Goal: Task Accomplishment & Management: Complete application form

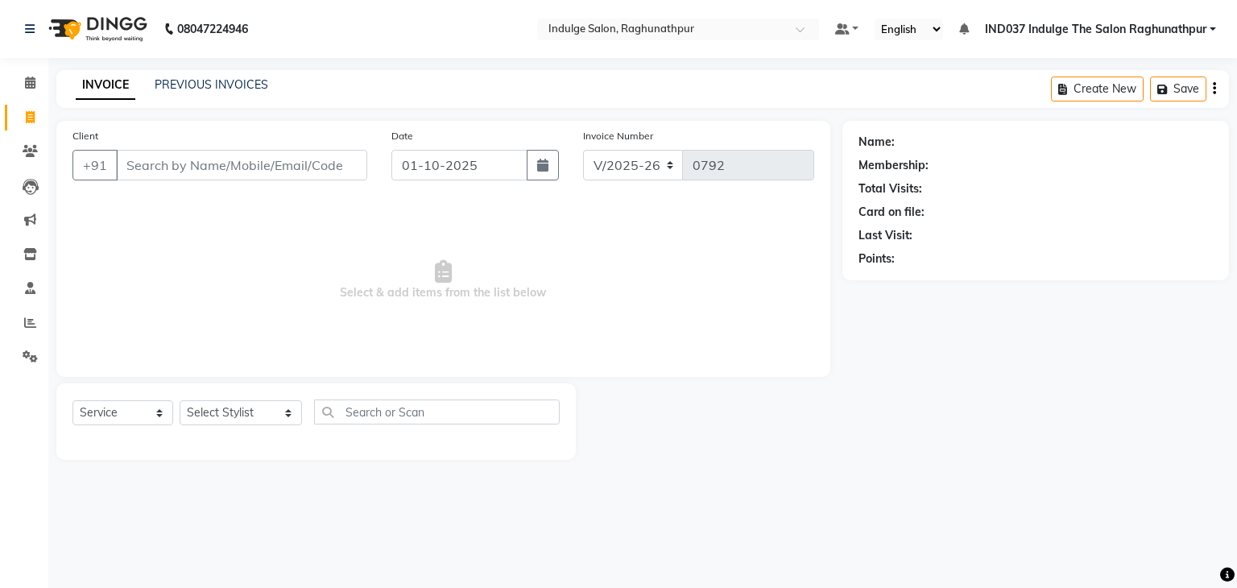
select select "7475"
select select "service"
click at [259, 156] on input "Client" at bounding box center [241, 165] width 251 height 31
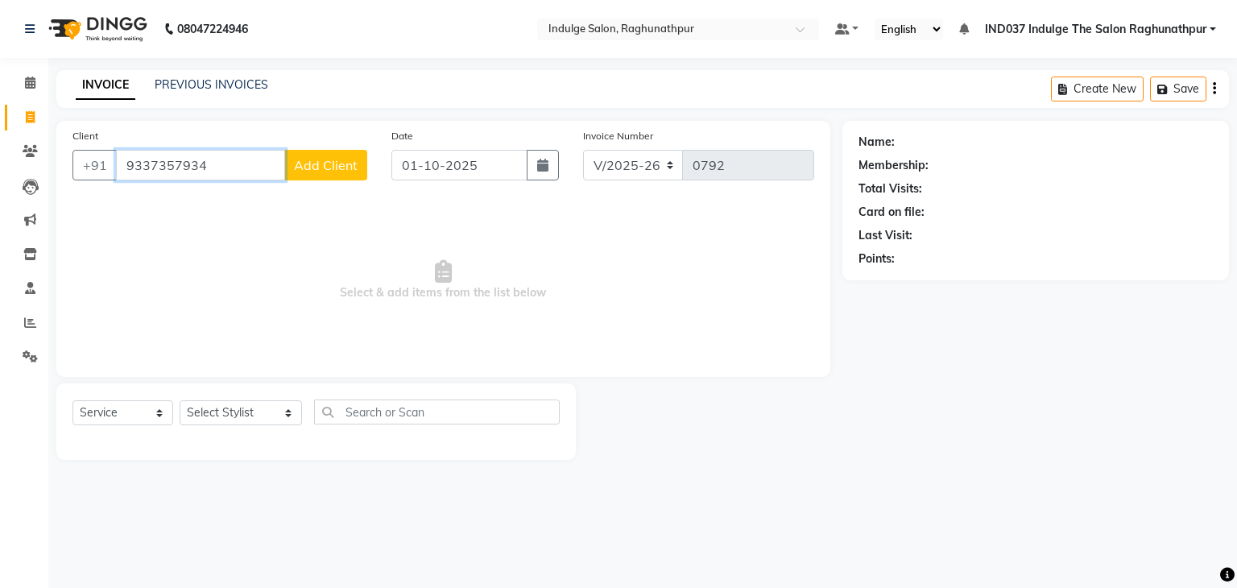
type input "9337357934"
click at [322, 168] on span "Add Client" at bounding box center [326, 165] width 64 height 16
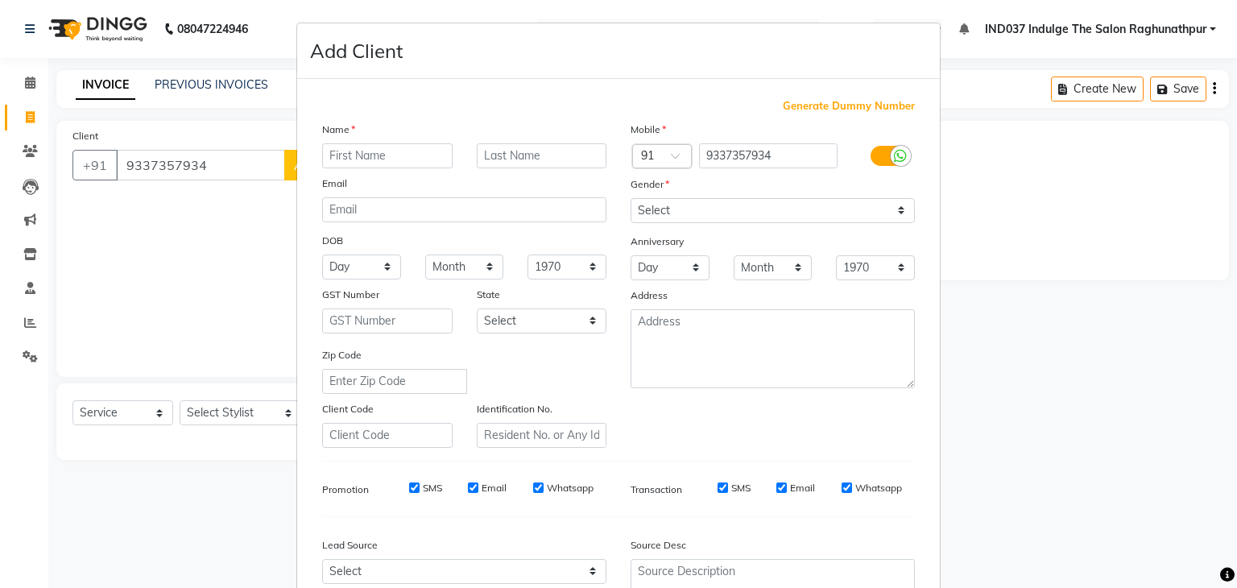
click at [348, 154] on input "text" at bounding box center [387, 155] width 131 height 25
type input "A"
type input "[PERSON_NAME]"
drag, startPoint x: 710, startPoint y: 209, endPoint x: 682, endPoint y: 265, distance: 62.3
click at [682, 265] on div "Mobile Country Code × 91 9337357934 Gender Select [DEMOGRAPHIC_DATA] [DEMOGRAPH…" at bounding box center [773, 284] width 309 height 327
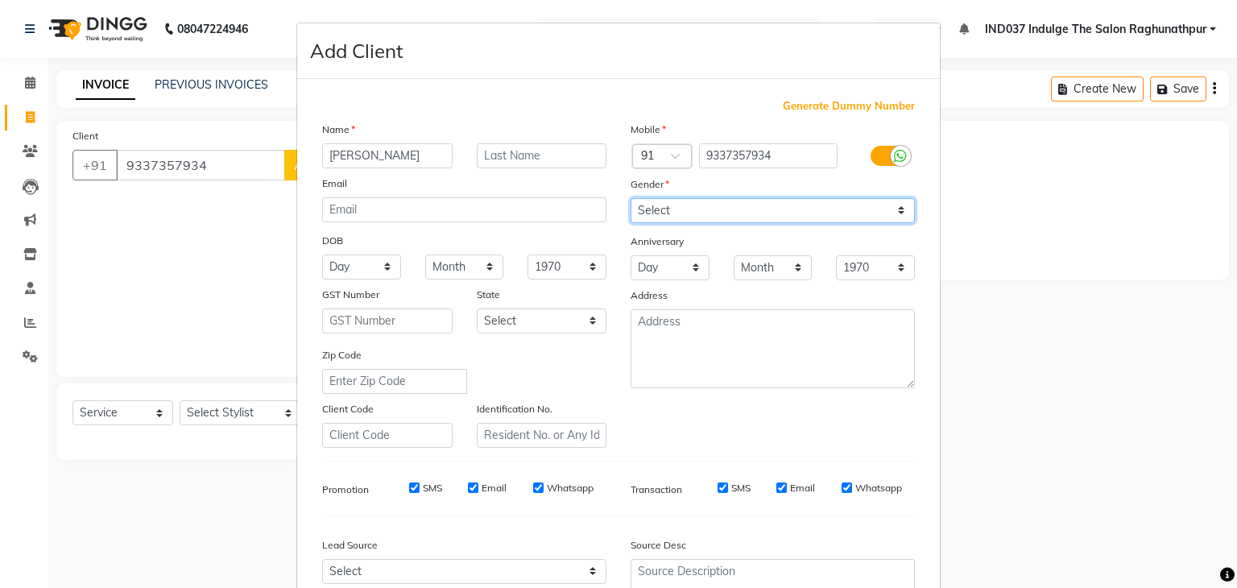
select select "[DEMOGRAPHIC_DATA]"
click at [631, 199] on select "Select [DEMOGRAPHIC_DATA] [DEMOGRAPHIC_DATA] Other Prefer Not To Say" at bounding box center [773, 210] width 284 height 25
click at [894, 152] on icon at bounding box center [900, 156] width 13 height 15
click at [0, 0] on input "checkbox" at bounding box center [0, 0] width 0 height 0
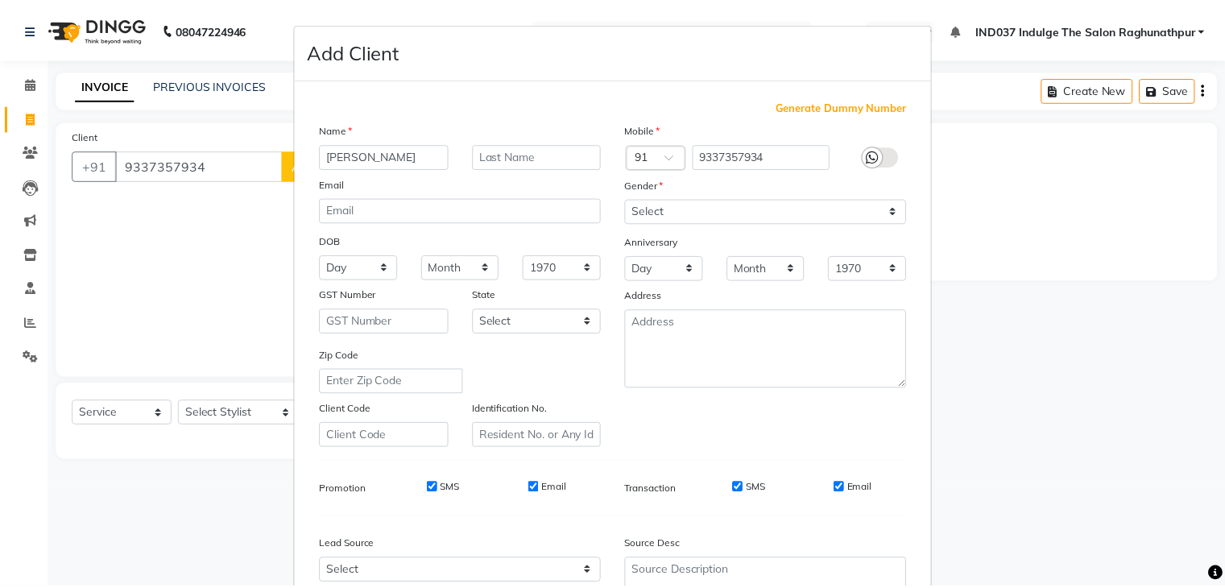
scroll to position [164, 0]
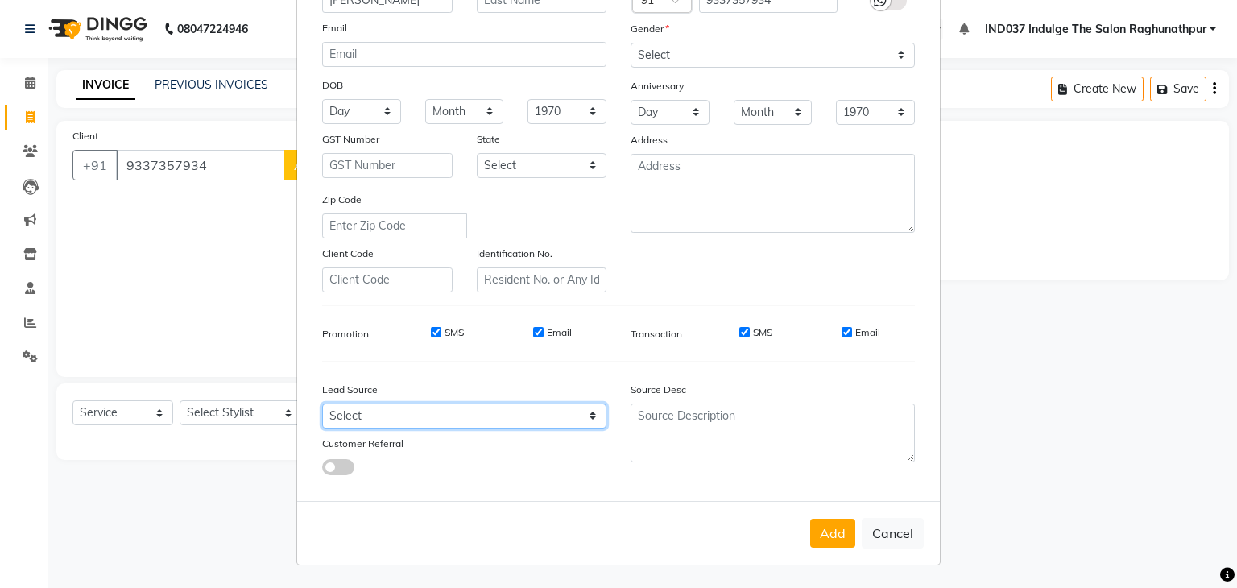
click at [520, 409] on select "Select Walk-in Referral Internet Friend Word of Mouth Advertisement Facebook Ju…" at bounding box center [464, 416] width 284 height 25
select select "50886"
click at [322, 404] on select "Select Walk-in Referral Internet Friend Word of Mouth Advertisement Facebook Ju…" at bounding box center [464, 416] width 284 height 25
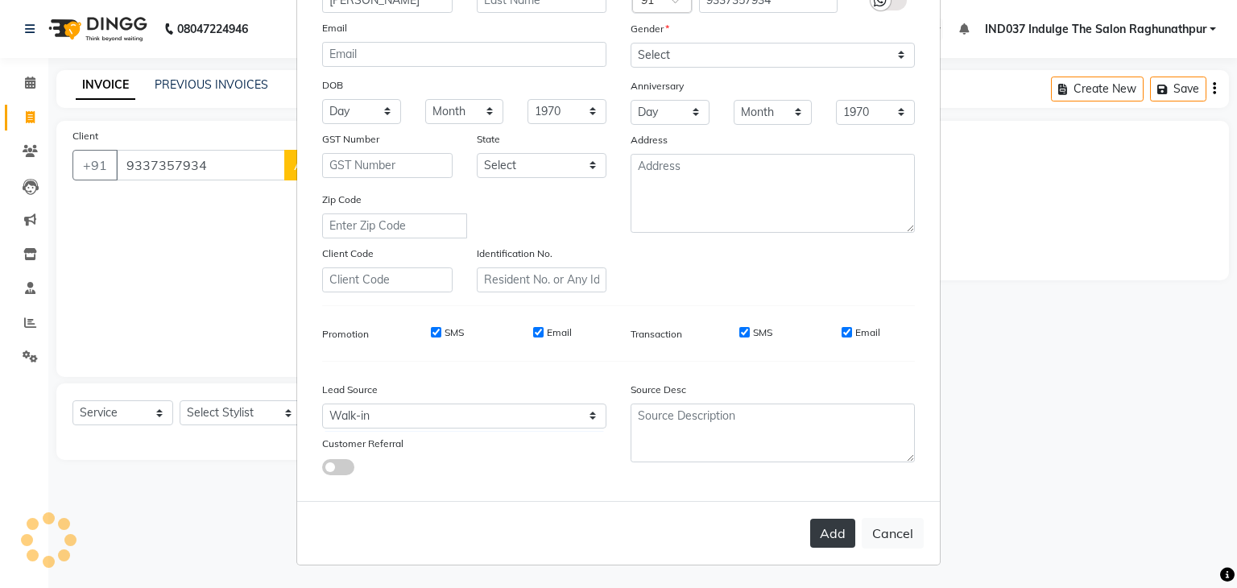
click at [820, 530] on button "Add" at bounding box center [832, 533] width 45 height 29
select select
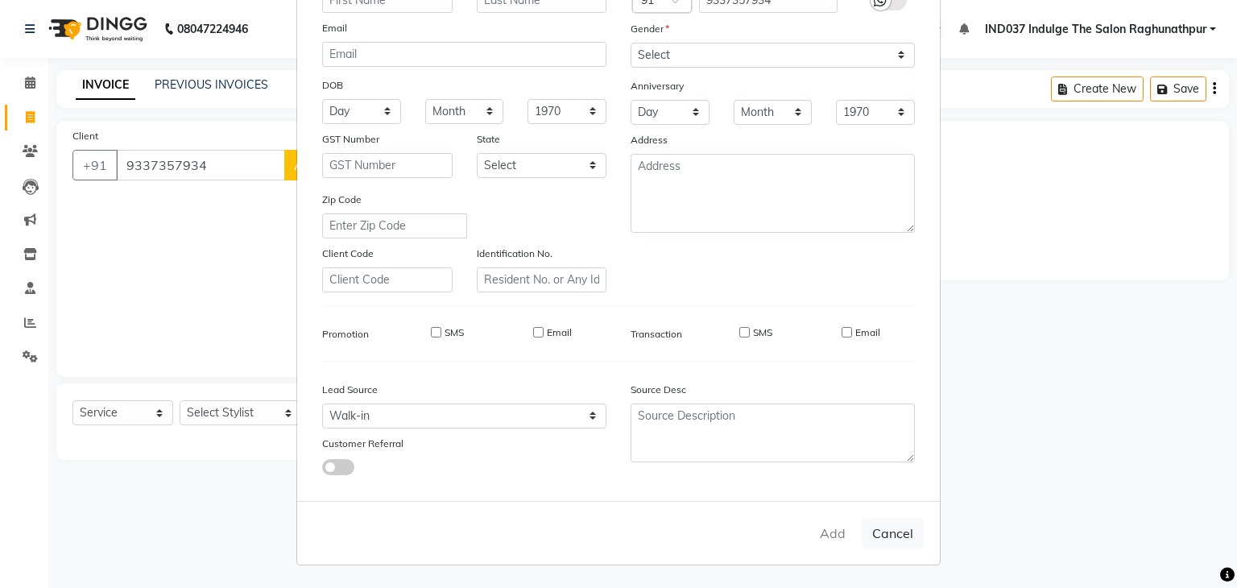
select select
checkbox input "false"
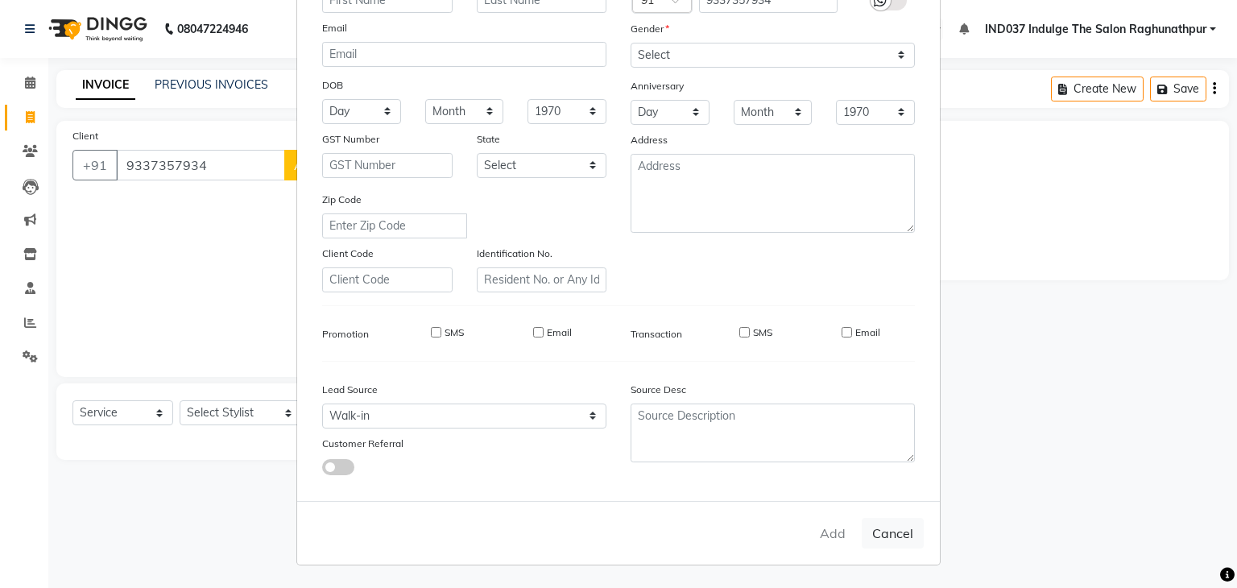
checkbox input "false"
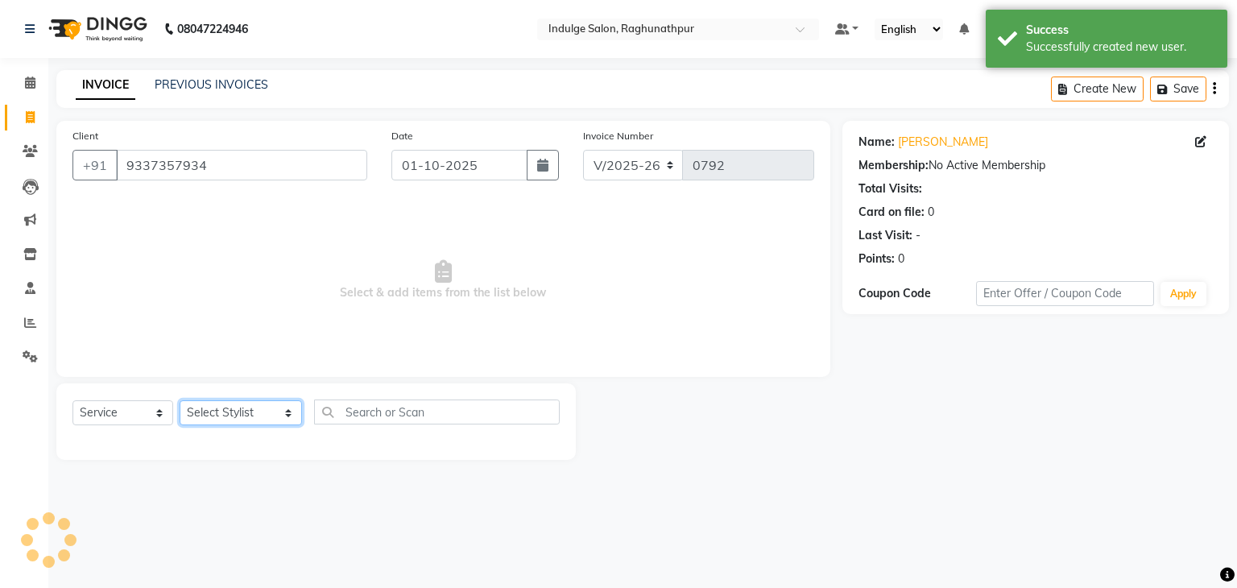
drag, startPoint x: 251, startPoint y: 414, endPoint x: 227, endPoint y: 326, distance: 91.1
click at [227, 326] on div "Client [PHONE_NUMBER] Date [DATE] Invoice Number V/2025 V/[PHONE_NUMBER] Select…" at bounding box center [443, 290] width 798 height 339
select select "66313"
click at [180, 401] on select "Select Stylist [PERSON_NAME] Happy IND037 Indulge The Salon Raghunathpur [PERSO…" at bounding box center [241, 412] width 122 height 25
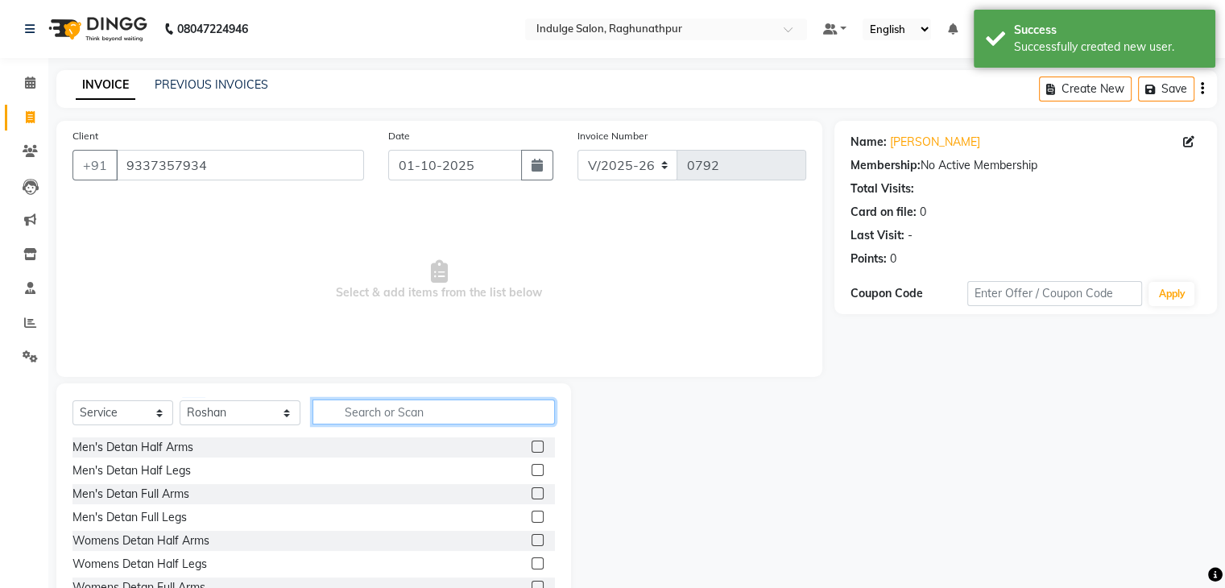
click at [400, 410] on input "text" at bounding box center [434, 412] width 242 height 25
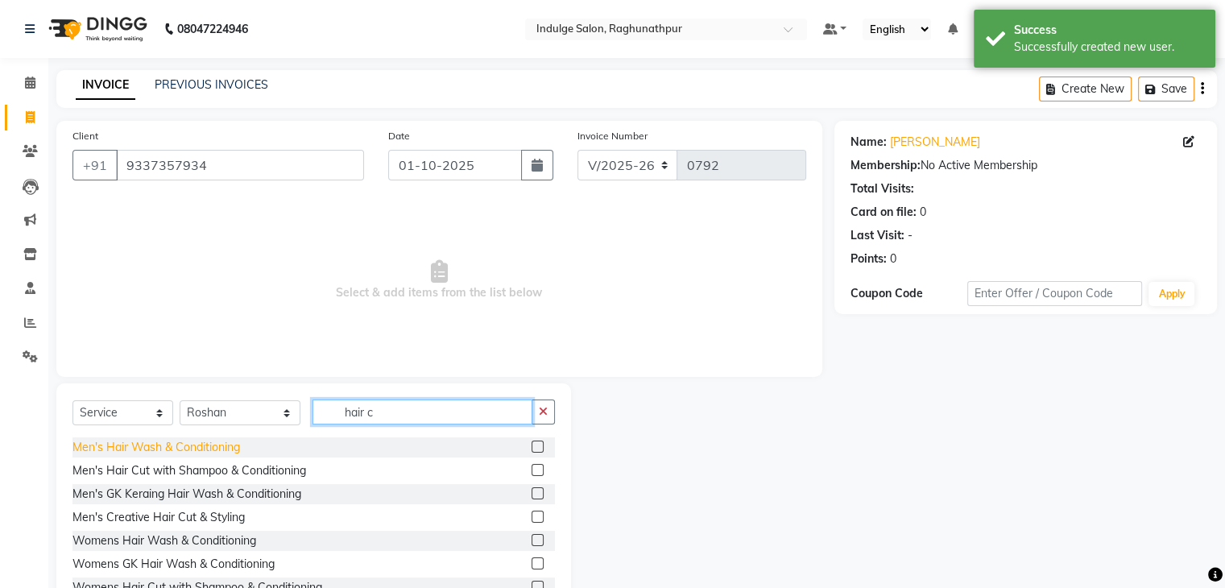
type input "hair c"
click at [161, 452] on div "Men's Hair Wash & Conditioning" at bounding box center [157, 447] width 168 height 17
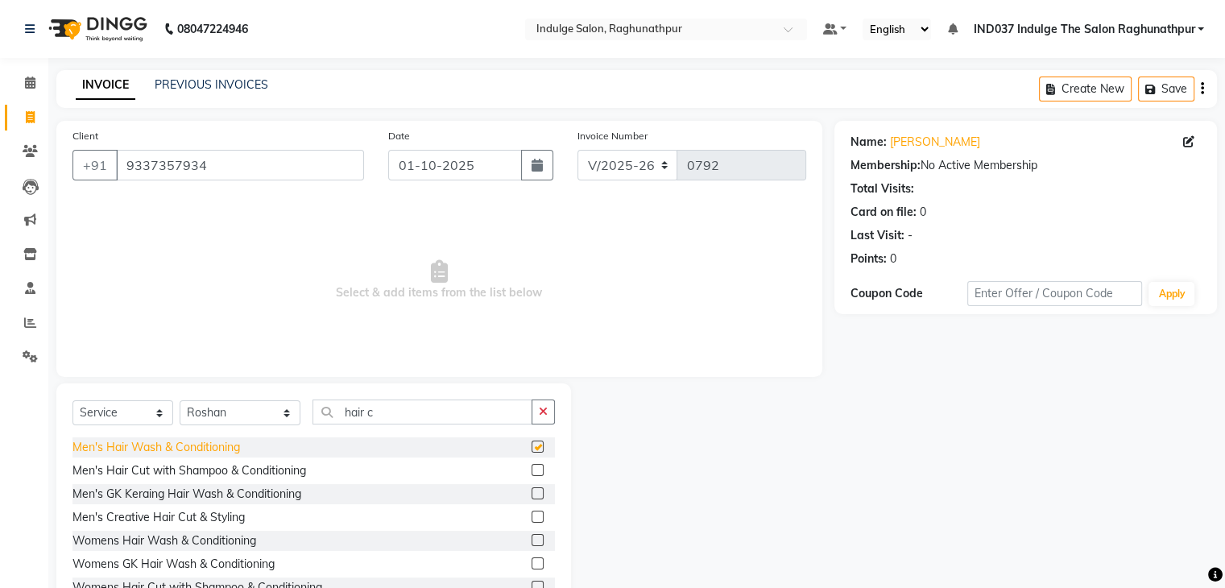
checkbox input "false"
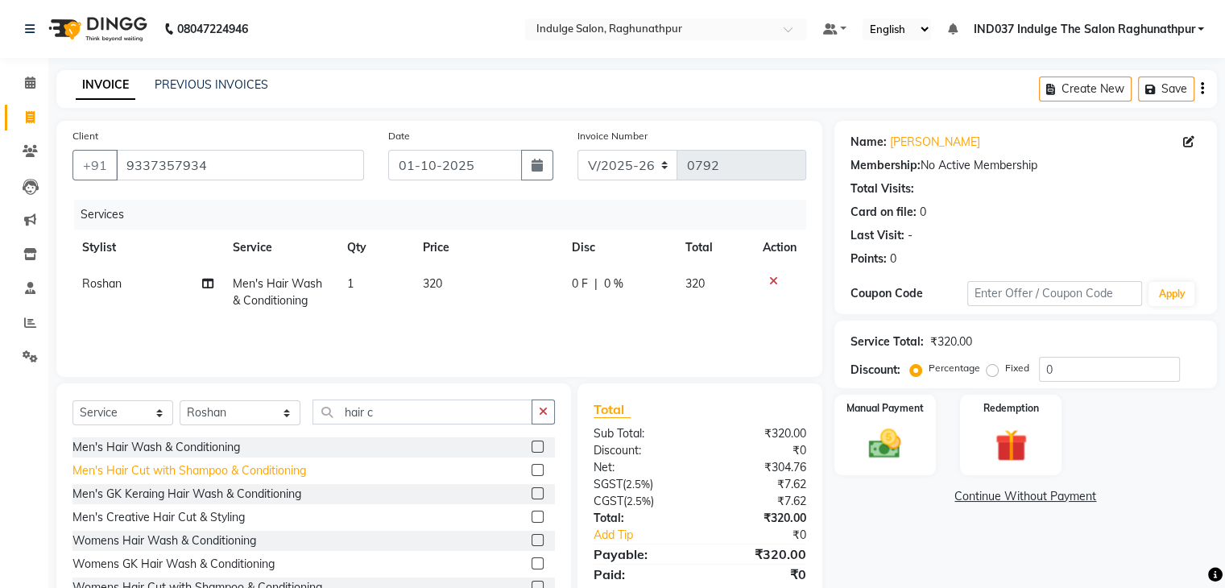
click at [199, 475] on div "Men's Hair Cut with Shampoo & Conditioning" at bounding box center [190, 470] width 234 height 17
checkbox input "false"
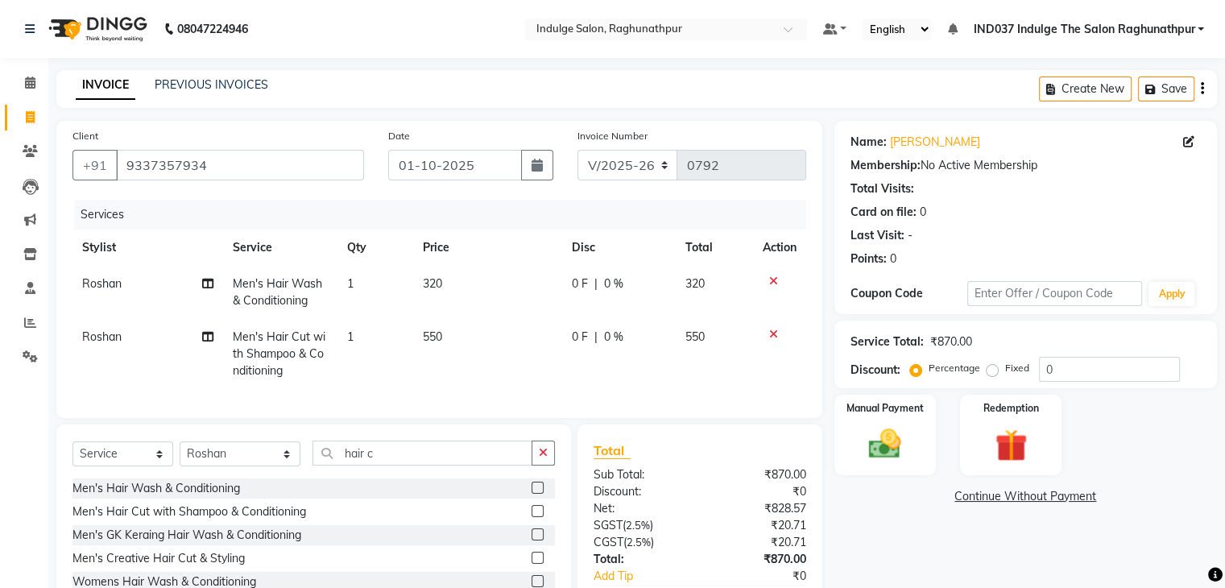
click at [769, 281] on icon at bounding box center [773, 281] width 9 height 11
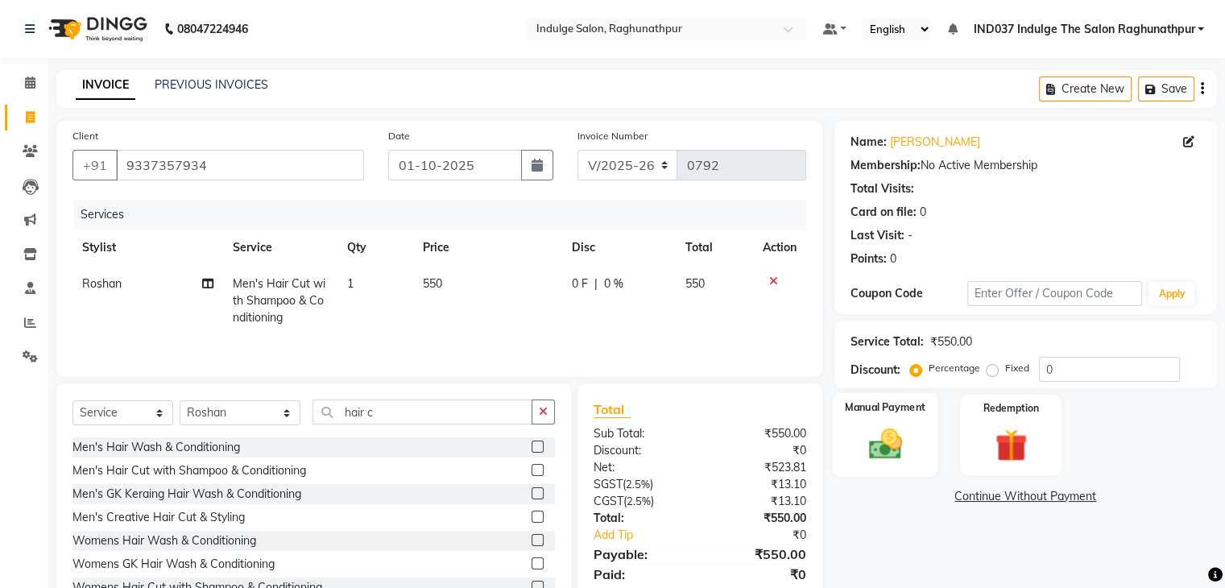
click at [887, 425] on img at bounding box center [885, 444] width 54 height 39
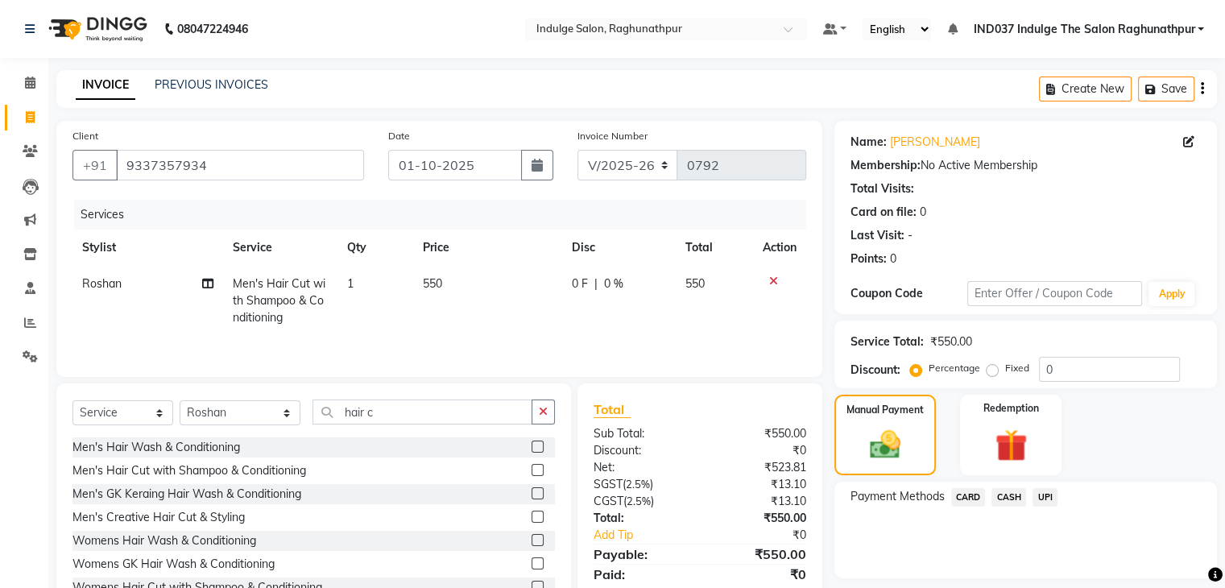
click at [1043, 496] on span "UPI" at bounding box center [1045, 497] width 25 height 19
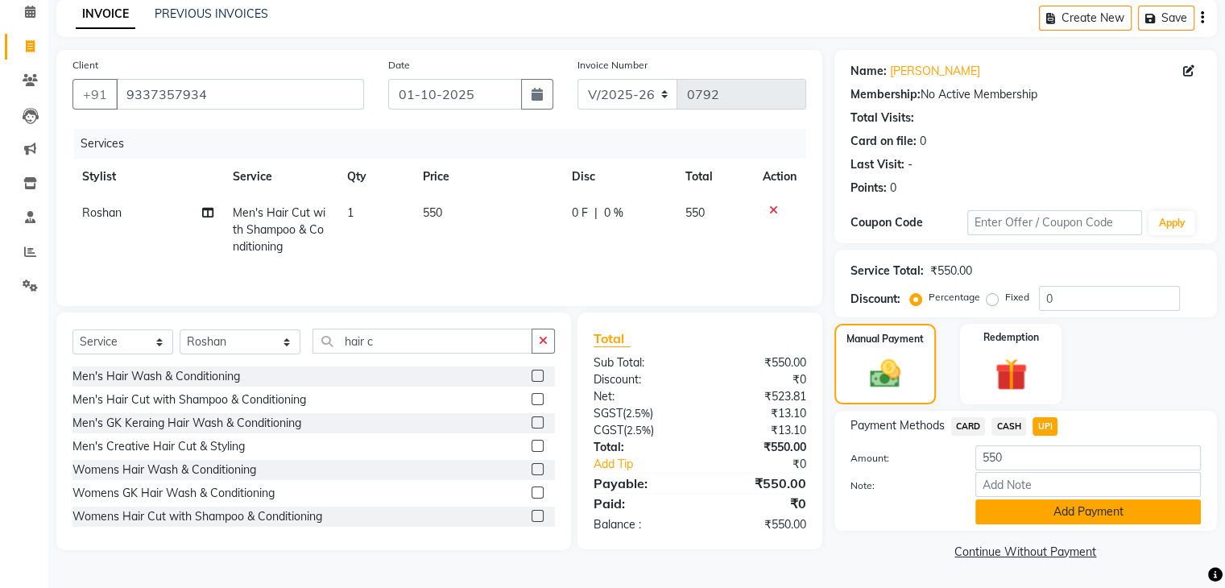
click at [1051, 508] on button "Add Payment" at bounding box center [1089, 511] width 226 height 25
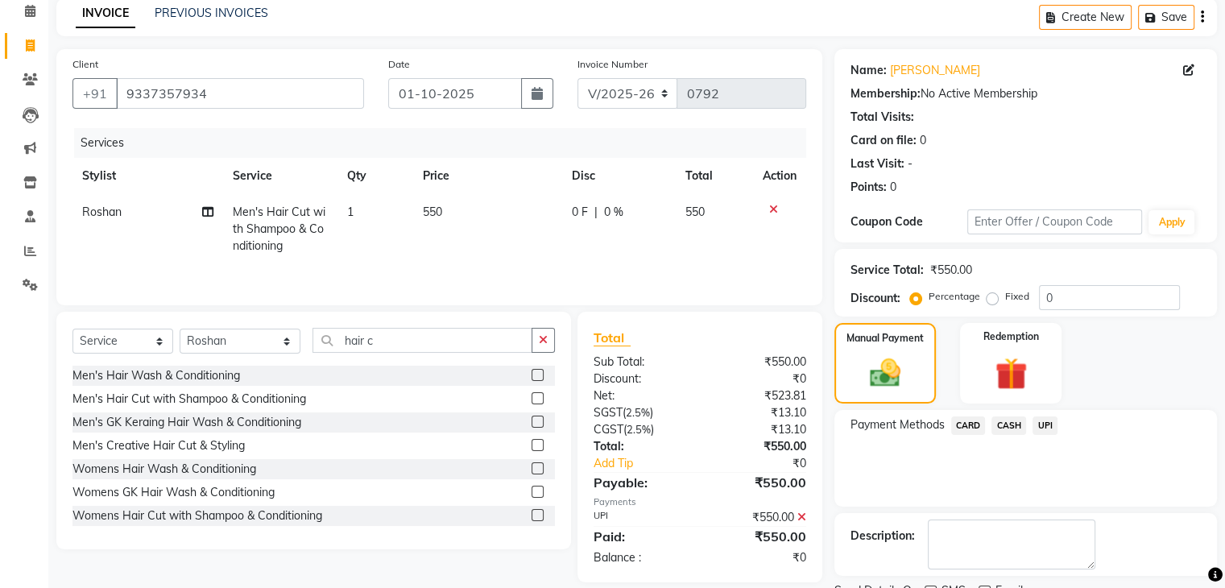
scroll to position [138, 0]
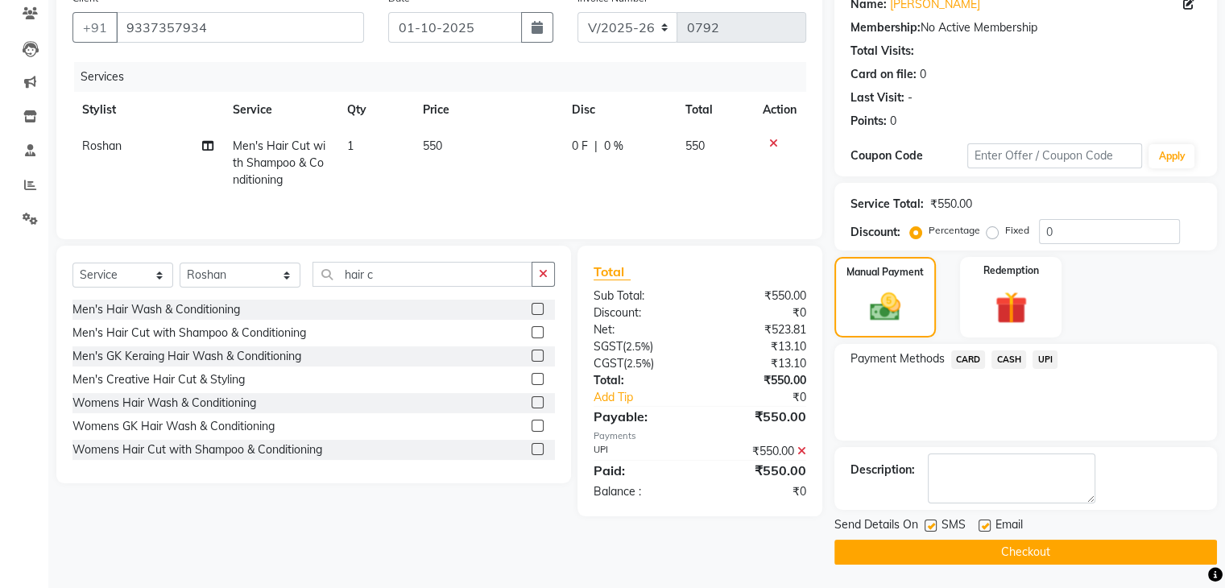
click at [984, 523] on label at bounding box center [985, 526] width 12 height 12
click at [984, 523] on input "checkbox" at bounding box center [984, 526] width 10 height 10
checkbox input "false"
click at [928, 526] on label at bounding box center [931, 526] width 12 height 12
click at [928, 526] on input "checkbox" at bounding box center [930, 526] width 10 height 10
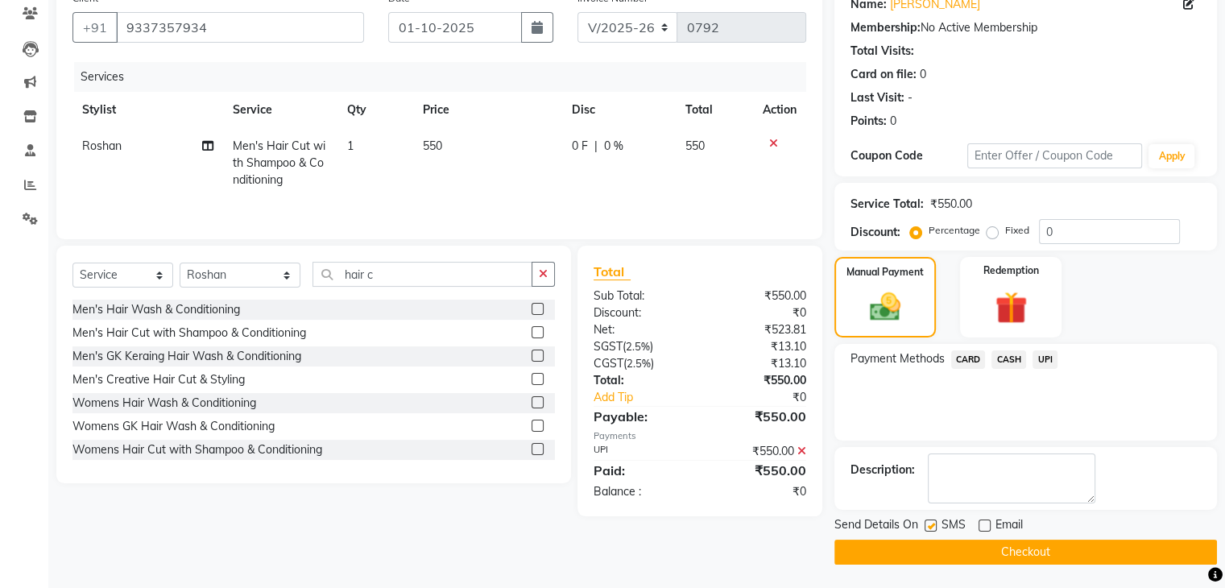
checkbox input "false"
click at [1013, 548] on button "Checkout" at bounding box center [1026, 552] width 383 height 25
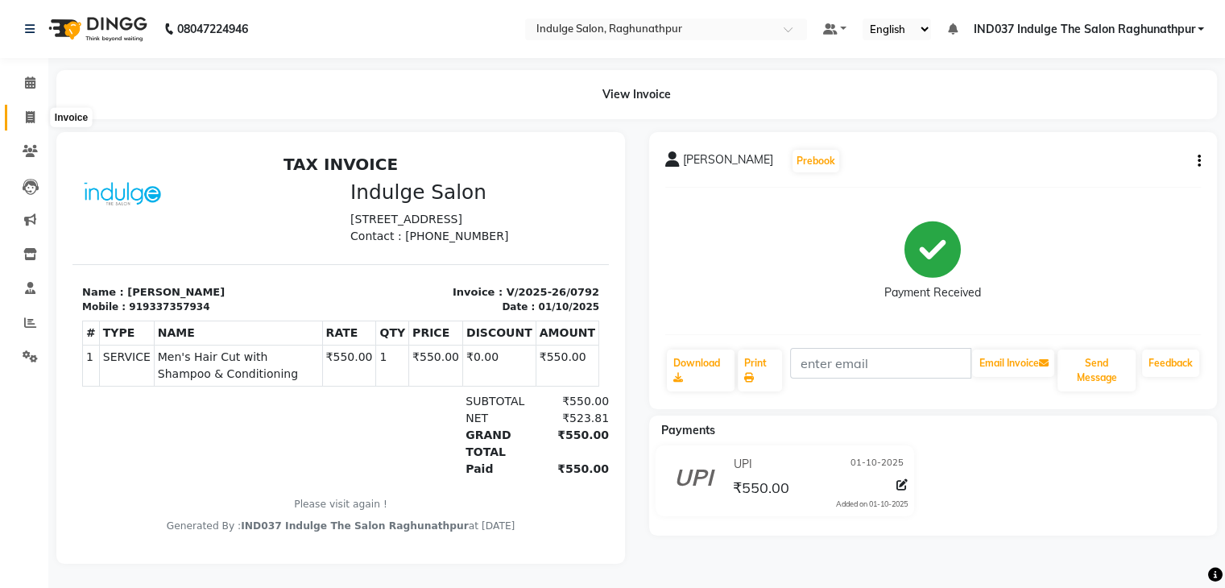
click at [22, 119] on span at bounding box center [30, 118] width 28 height 19
select select "7475"
select select "service"
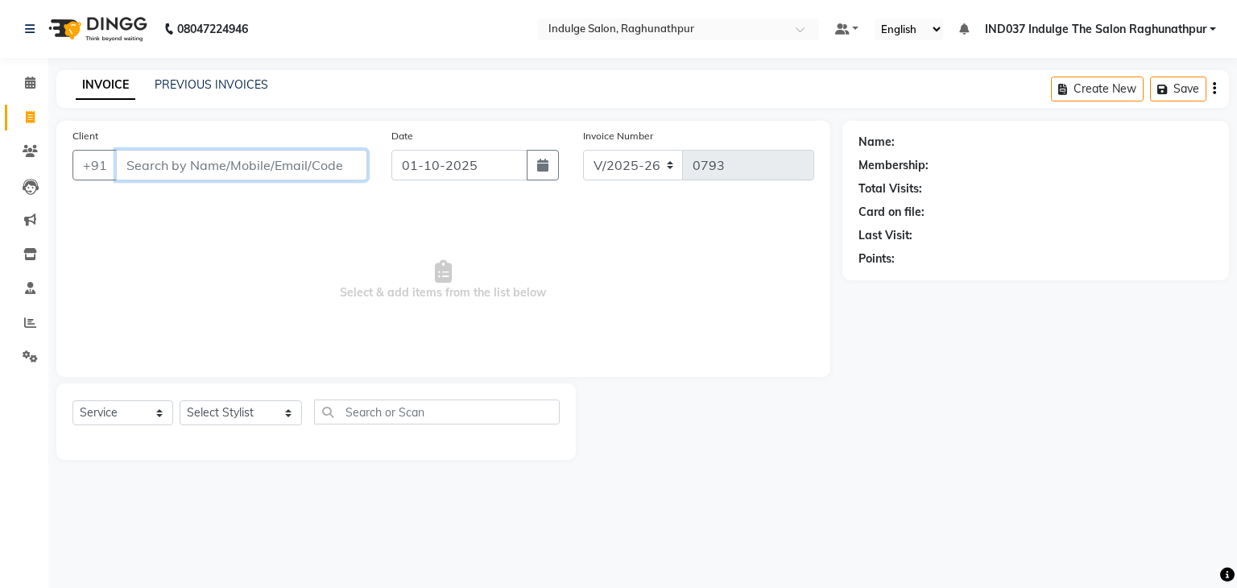
click at [164, 165] on input "Client" at bounding box center [241, 165] width 251 height 31
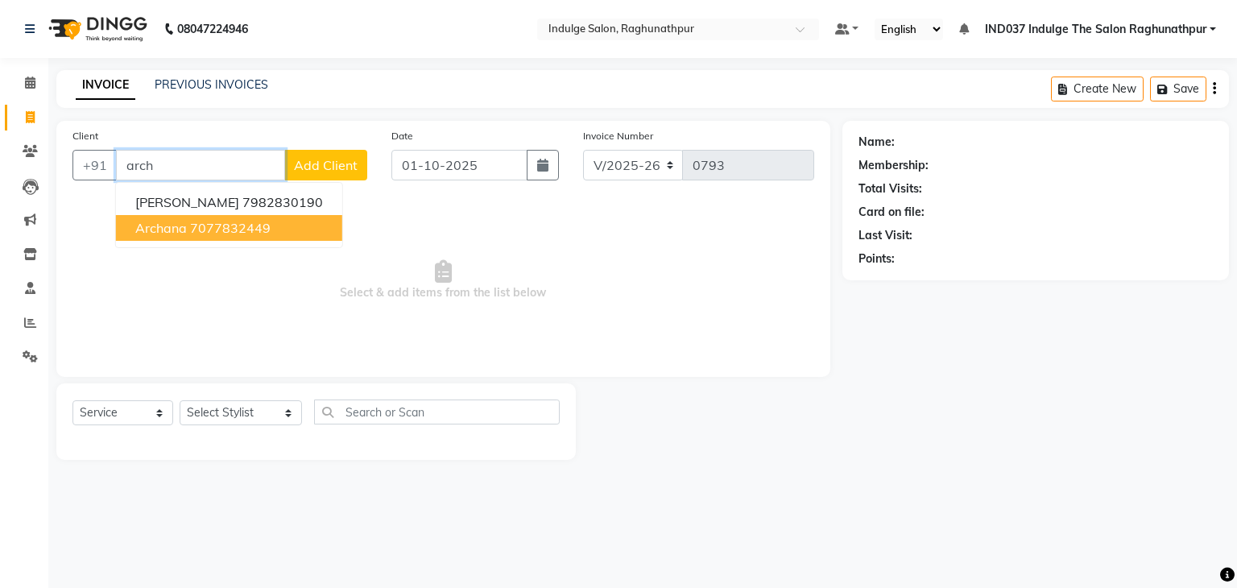
click at [248, 229] on ngb-highlight "7077832449" at bounding box center [230, 228] width 81 height 16
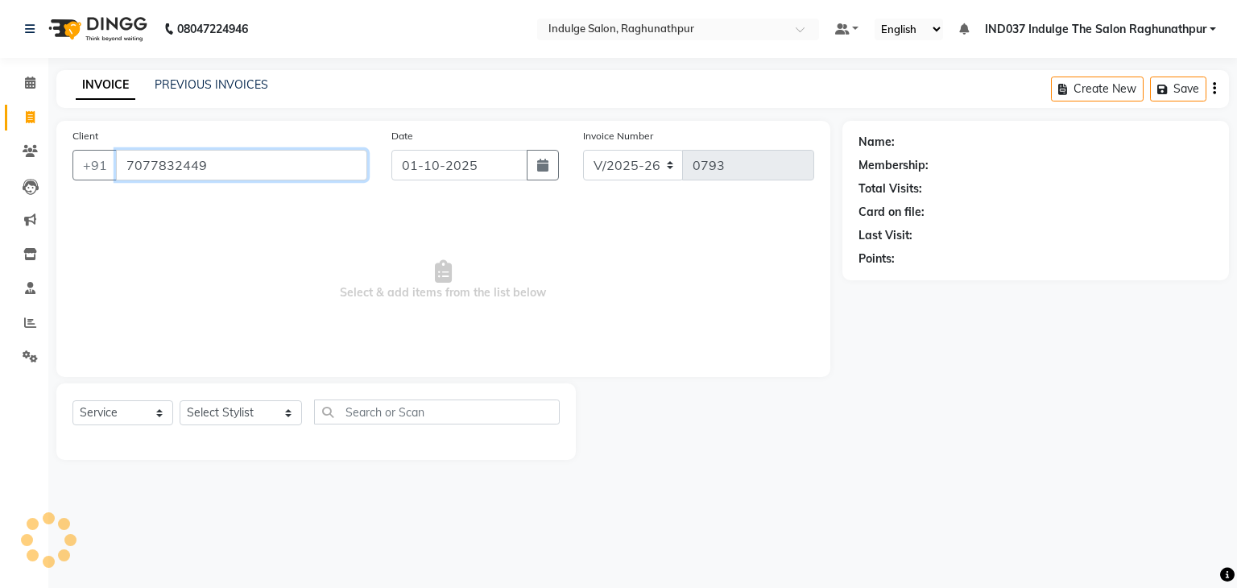
type input "7077832449"
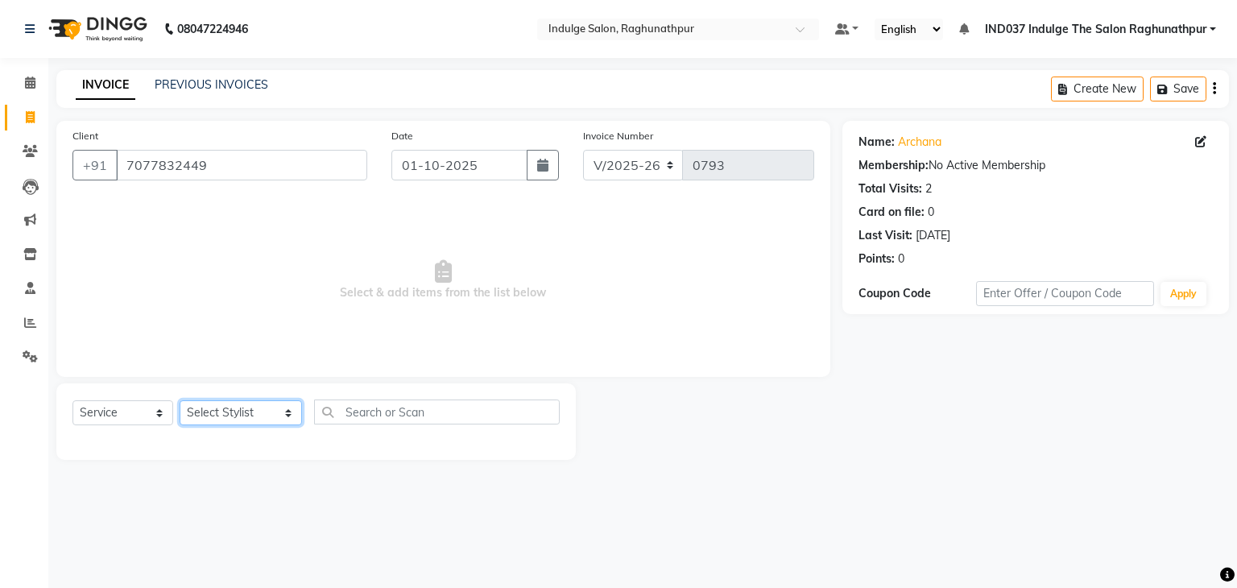
click at [234, 410] on select "Select Stylist [PERSON_NAME] Happy IND037 Indulge The Salon Raghunathpur [PERSO…" at bounding box center [241, 412] width 122 height 25
select select "66536"
click at [180, 401] on select "Select Stylist [PERSON_NAME] Happy IND037 Indulge The Salon Raghunathpur [PERSO…" at bounding box center [241, 412] width 122 height 25
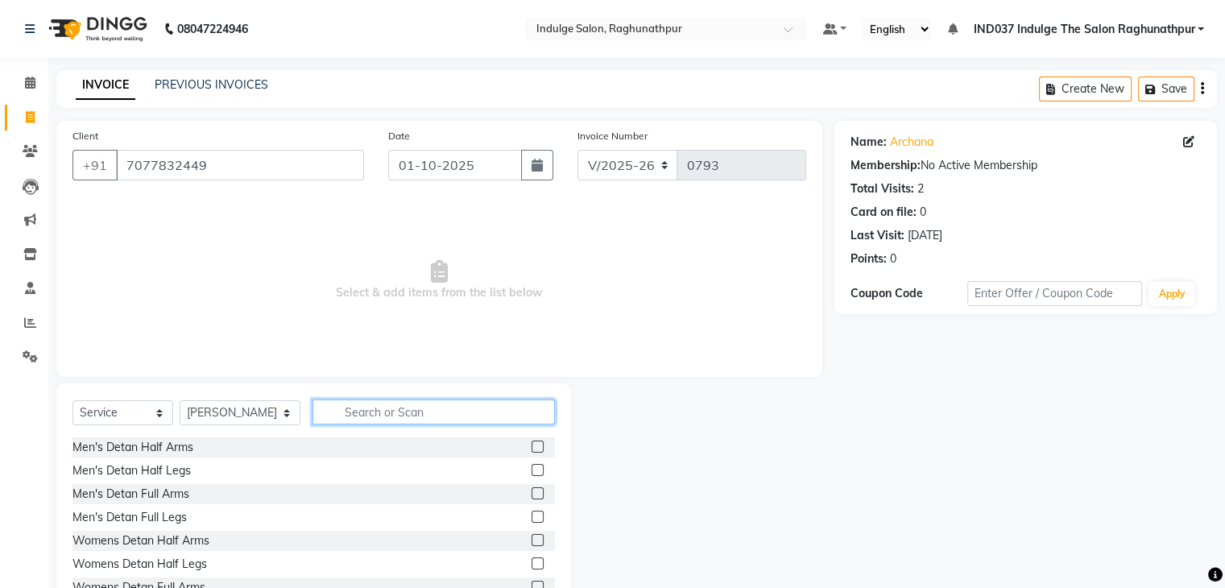
click at [362, 406] on input "text" at bounding box center [434, 412] width 242 height 25
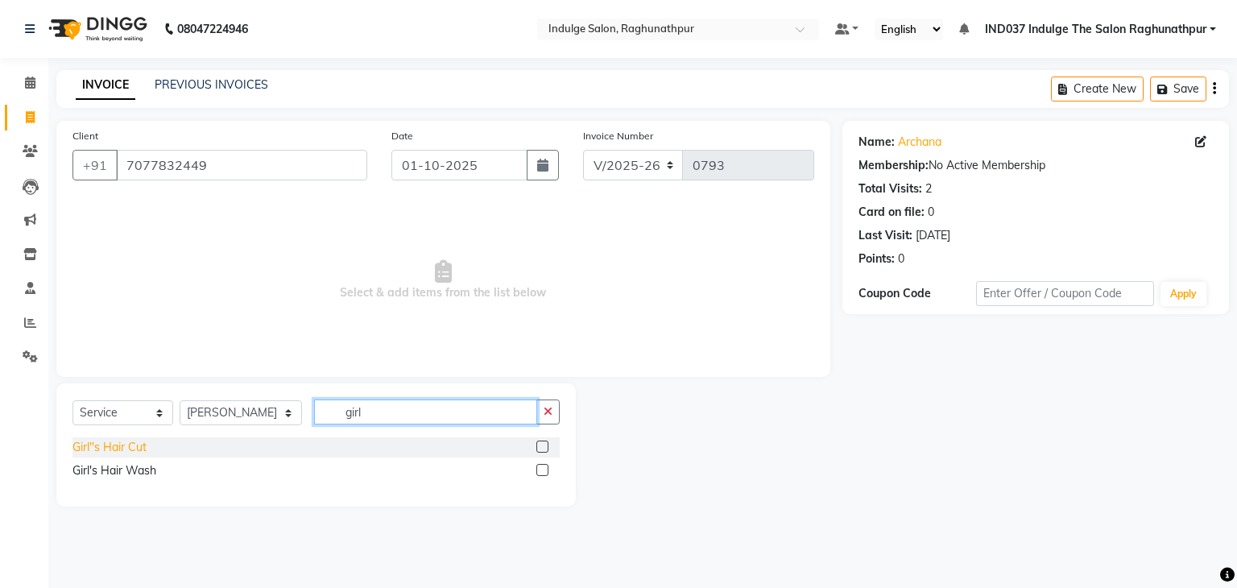
type input "girl"
click at [114, 448] on div "Girl''s Hair Cut" at bounding box center [110, 447] width 74 height 17
checkbox input "false"
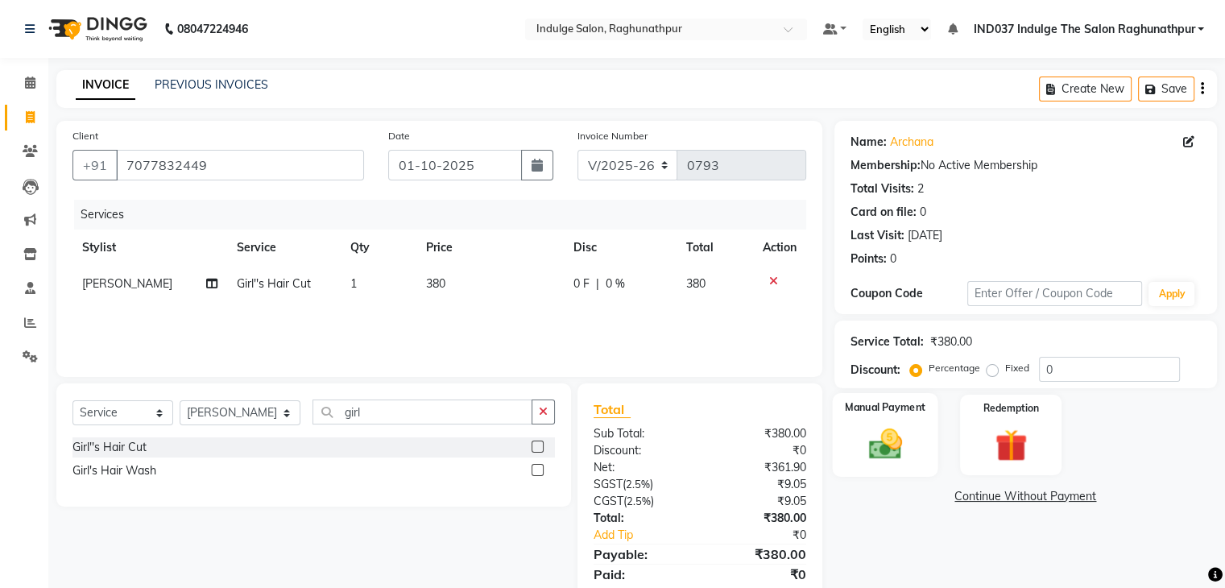
click at [913, 442] on div "Manual Payment" at bounding box center [885, 434] width 106 height 83
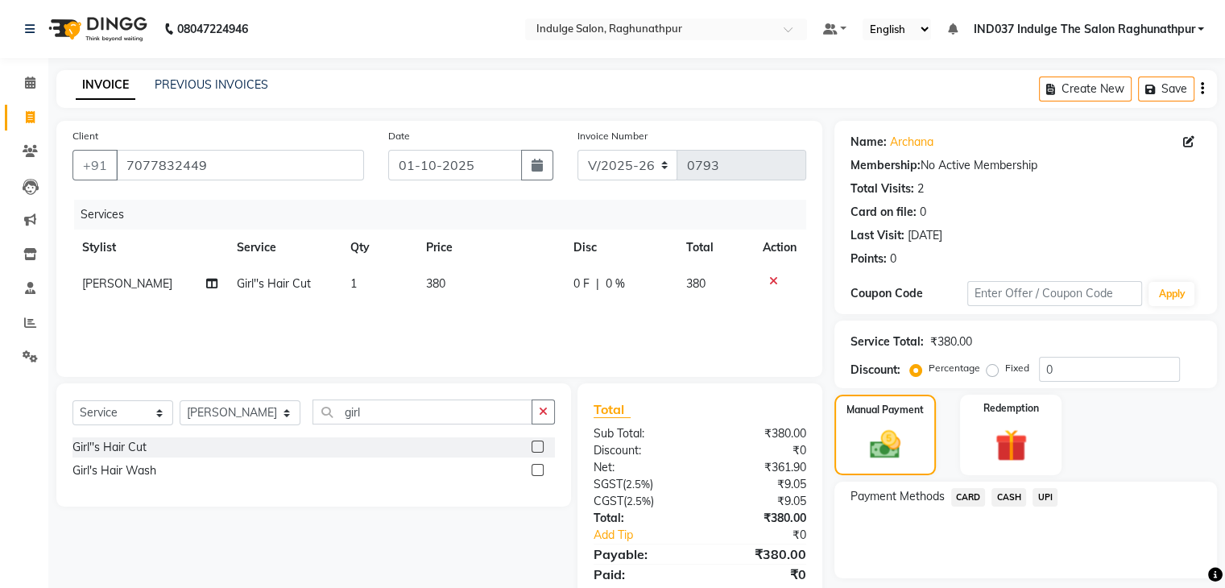
click at [1051, 495] on span "UPI" at bounding box center [1045, 497] width 25 height 19
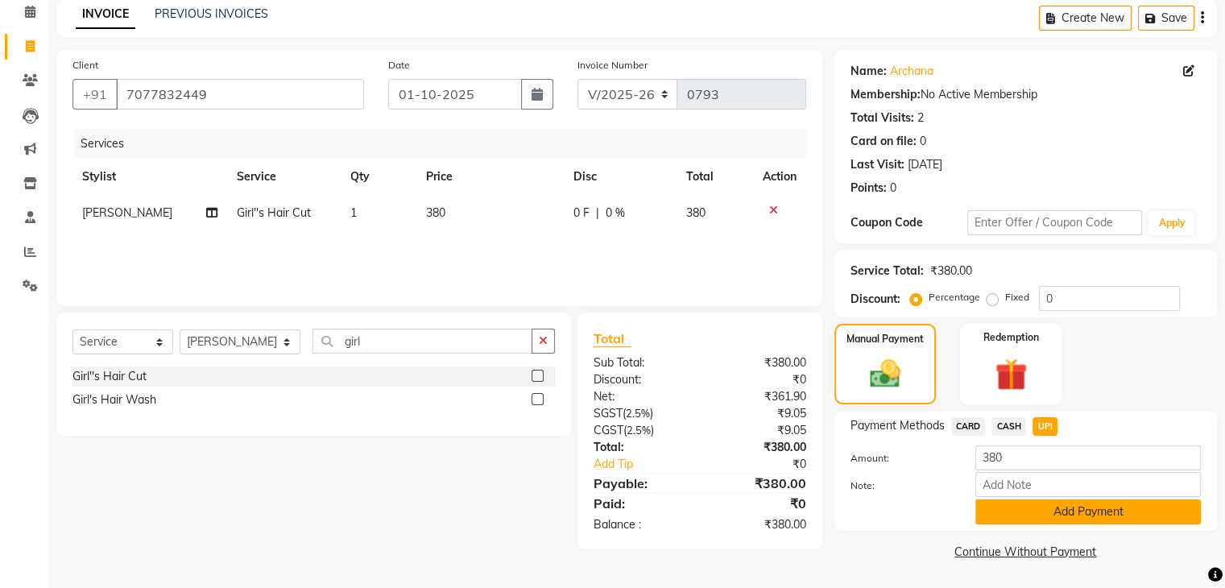
click at [1044, 515] on button "Add Payment" at bounding box center [1089, 511] width 226 height 25
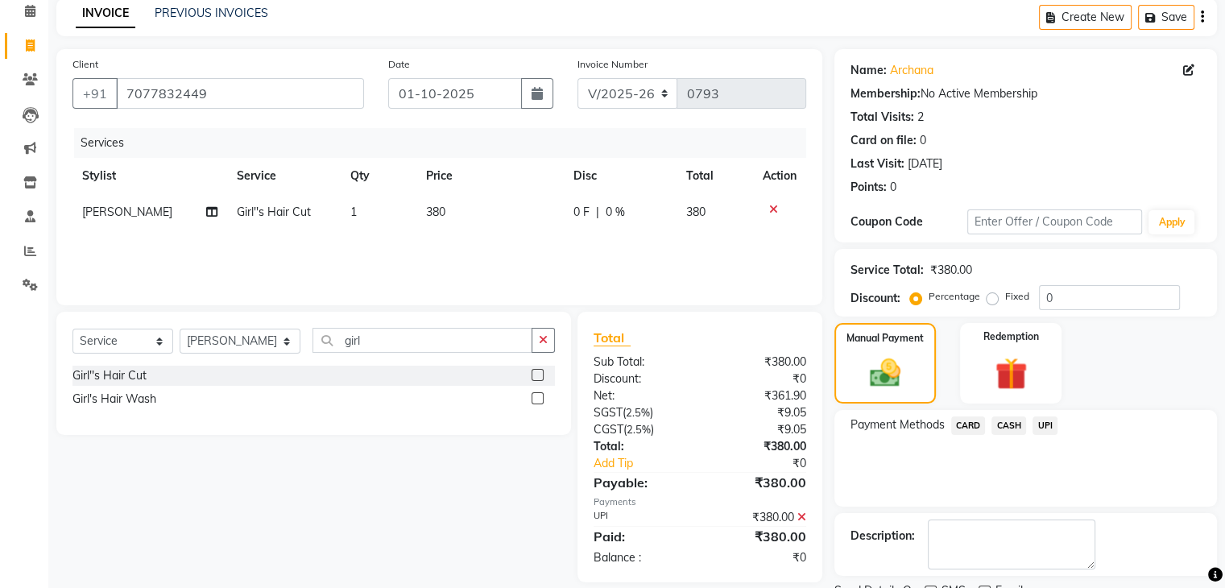
scroll to position [138, 0]
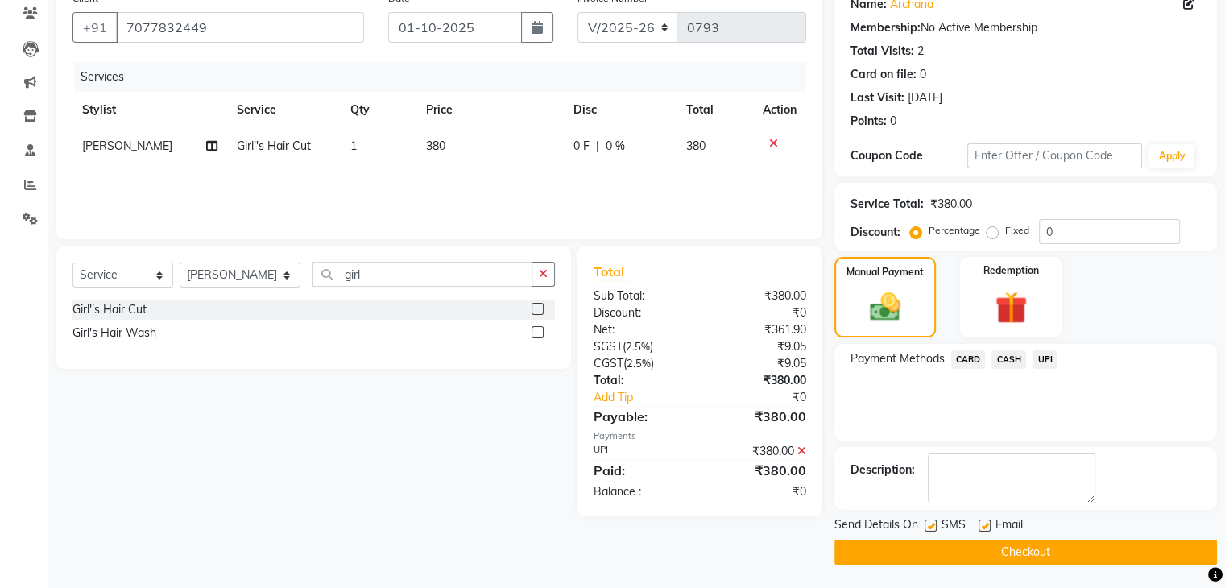
click at [984, 520] on label at bounding box center [985, 526] width 12 height 12
click at [984, 521] on input "checkbox" at bounding box center [984, 526] width 10 height 10
checkbox input "false"
click at [928, 522] on label at bounding box center [931, 526] width 12 height 12
click at [928, 522] on input "checkbox" at bounding box center [930, 526] width 10 height 10
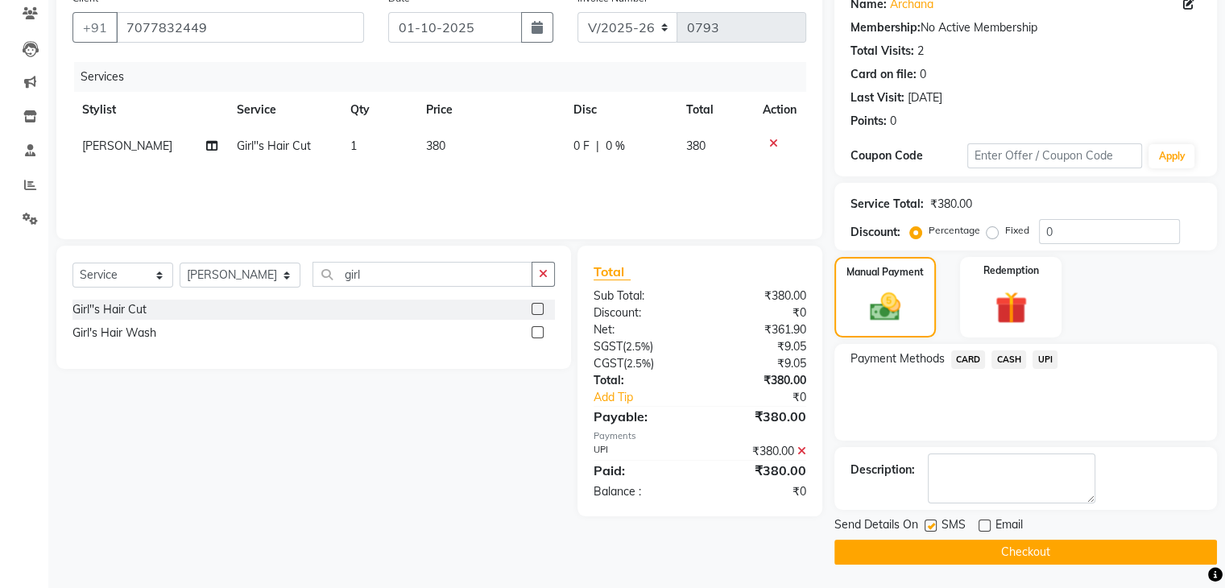
checkbox input "false"
click at [1013, 552] on button "Checkout" at bounding box center [1026, 552] width 383 height 25
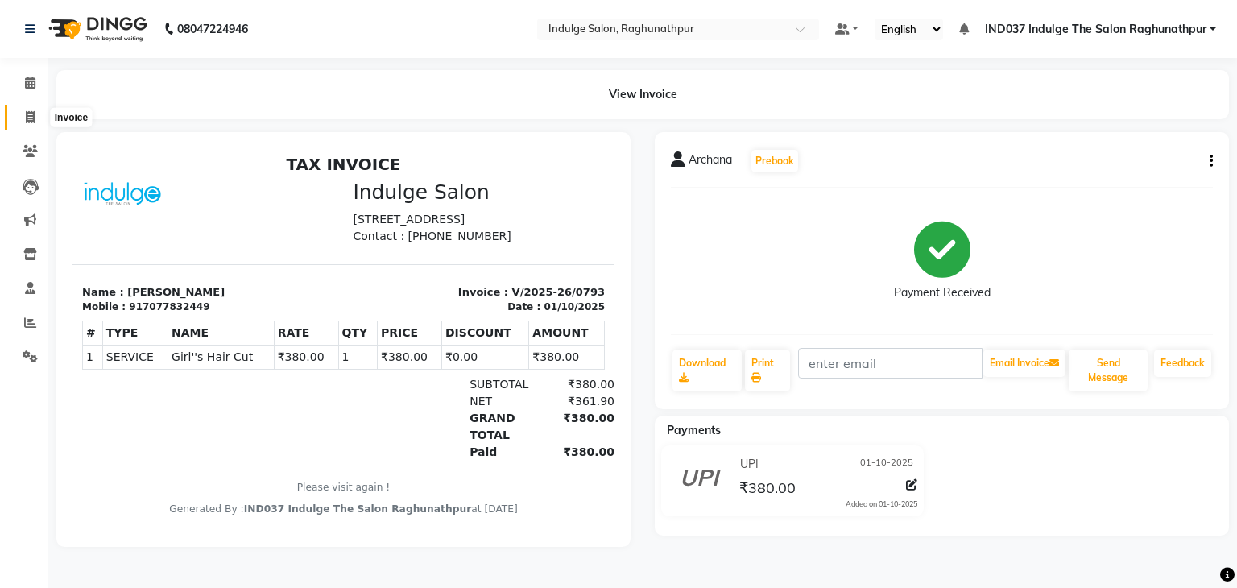
click at [26, 117] on icon at bounding box center [30, 117] width 9 height 12
select select "service"
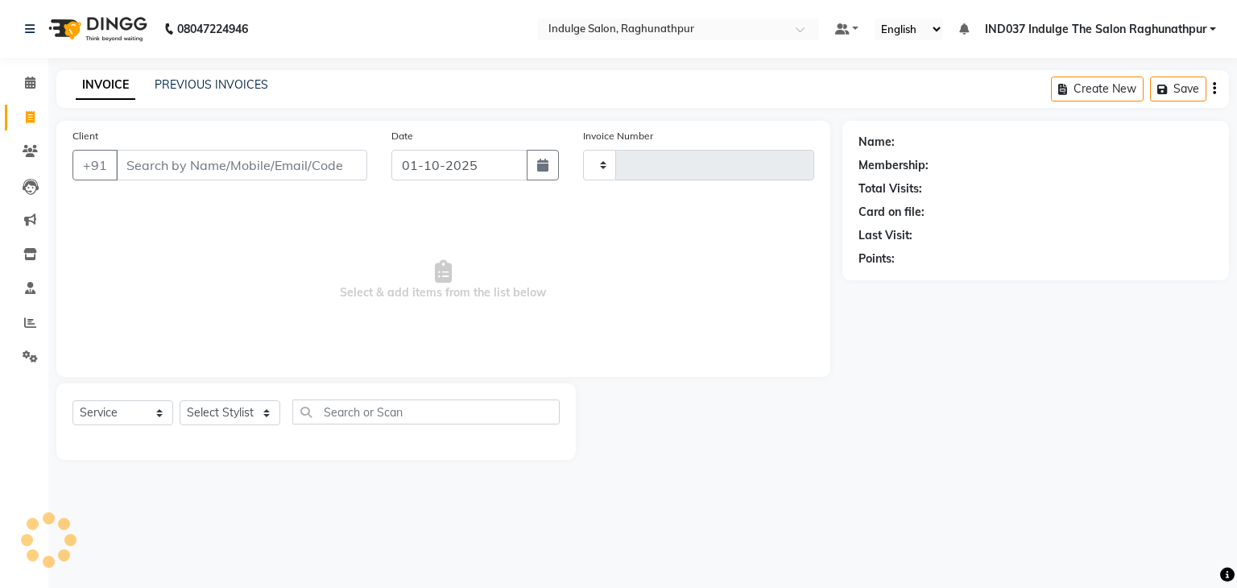
type input "0794"
select select "7475"
